Goal: Task Accomplishment & Management: Manage account settings

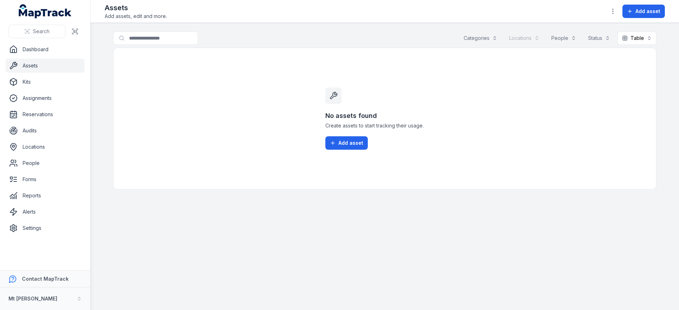
click at [41, 171] on ul "Dashboard Assets Kits Assignments Reservations Audits Locations People Forms Re…" at bounding box center [45, 138] width 79 height 193
click at [42, 178] on link "Forms" at bounding box center [45, 180] width 79 height 14
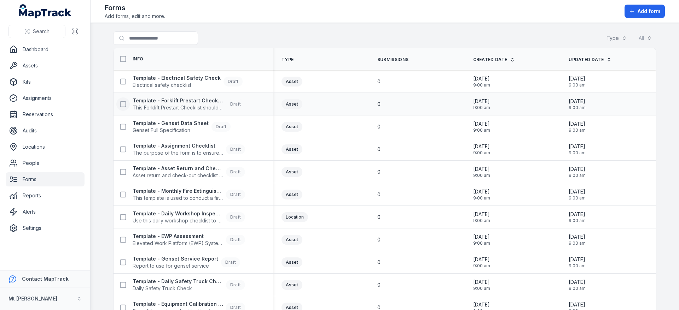
click at [120, 103] on icon at bounding box center [122, 104] width 7 height 7
click at [121, 105] on icon at bounding box center [122, 104] width 7 height 7
click at [120, 105] on icon at bounding box center [122, 104] width 7 height 7
click at [122, 126] on icon at bounding box center [122, 126] width 7 height 7
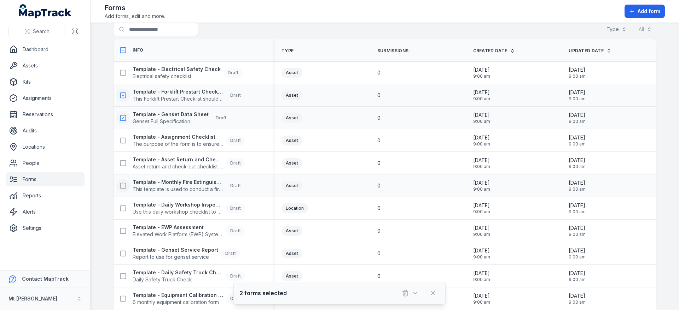
scroll to position [18, 0]
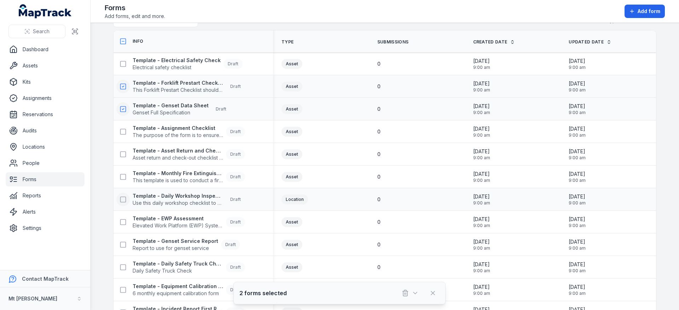
click at [123, 199] on icon at bounding box center [122, 199] width 7 height 7
click at [122, 198] on icon at bounding box center [122, 199] width 7 height 7
click at [119, 220] on icon at bounding box center [122, 222] width 7 height 7
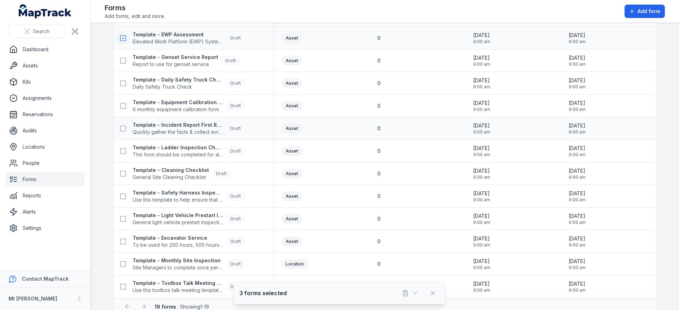
scroll to position [197, 0]
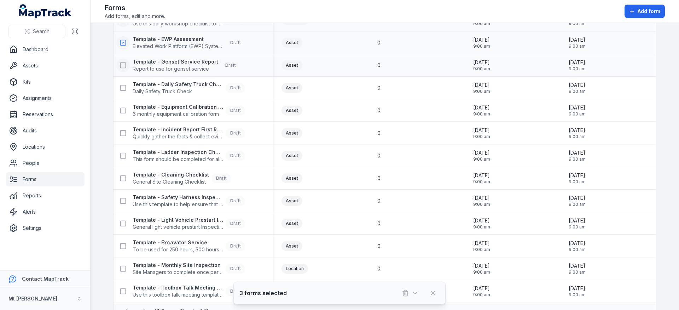
click at [121, 63] on rect at bounding box center [123, 65] width 5 height 5
click at [120, 133] on icon at bounding box center [122, 133] width 7 height 7
click at [123, 156] on icon at bounding box center [122, 155] width 7 height 7
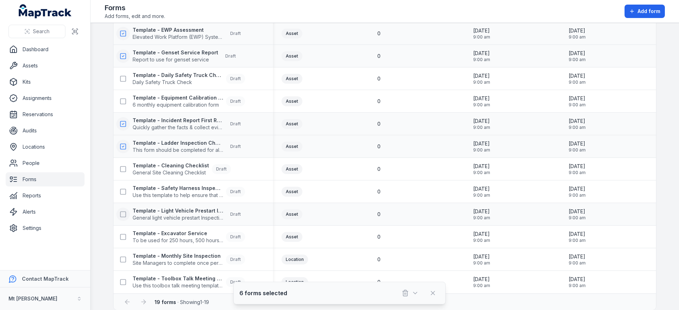
scroll to position [211, 0]
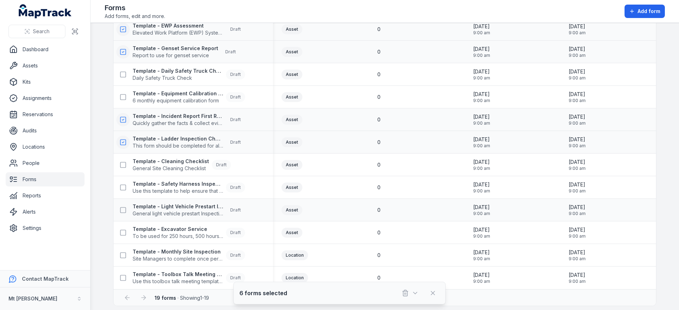
click at [124, 213] on button at bounding box center [122, 210] width 13 height 13
click at [123, 232] on icon at bounding box center [122, 232] width 7 height 7
click at [121, 251] on button at bounding box center [122, 255] width 13 height 13
click at [121, 281] on icon at bounding box center [122, 278] width 7 height 7
click at [397, 294] on div "10 forms selected" at bounding box center [339, 293] width 200 height 13
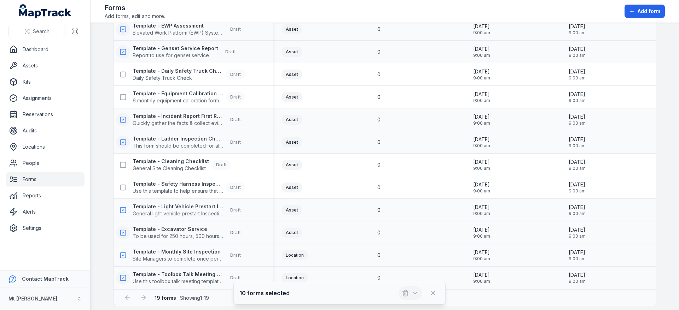
click at [399, 293] on button "button" at bounding box center [409, 293] width 23 height 13
drag, startPoint x: 398, startPoint y: 251, endPoint x: 399, endPoint y: 255, distance: 4.3
click at [399, 255] on body "Search Dashboard Assets Kits Assignments Reservations Audits Locations People F…" at bounding box center [339, 155] width 679 height 310
click at [399, 259] on div "0" at bounding box center [417, 255] width 96 height 13
click at [404, 286] on div "10 forms selected" at bounding box center [339, 293] width 212 height 23
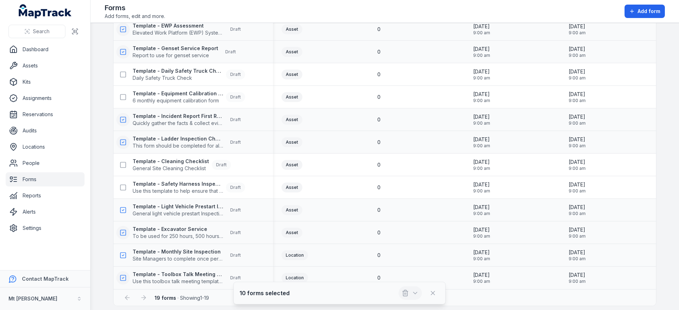
click at [405, 290] on icon "button" at bounding box center [405, 293] width 7 height 7
click at [405, 268] on div "Delete" at bounding box center [409, 262] width 79 height 13
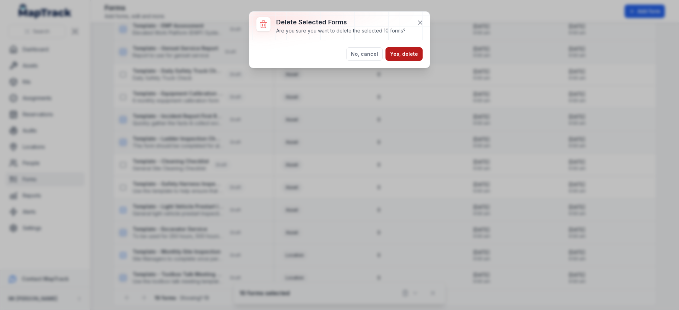
click at [402, 59] on button "Yes, delete" at bounding box center [403, 53] width 37 height 13
